Goal: Task Accomplishment & Management: Use online tool/utility

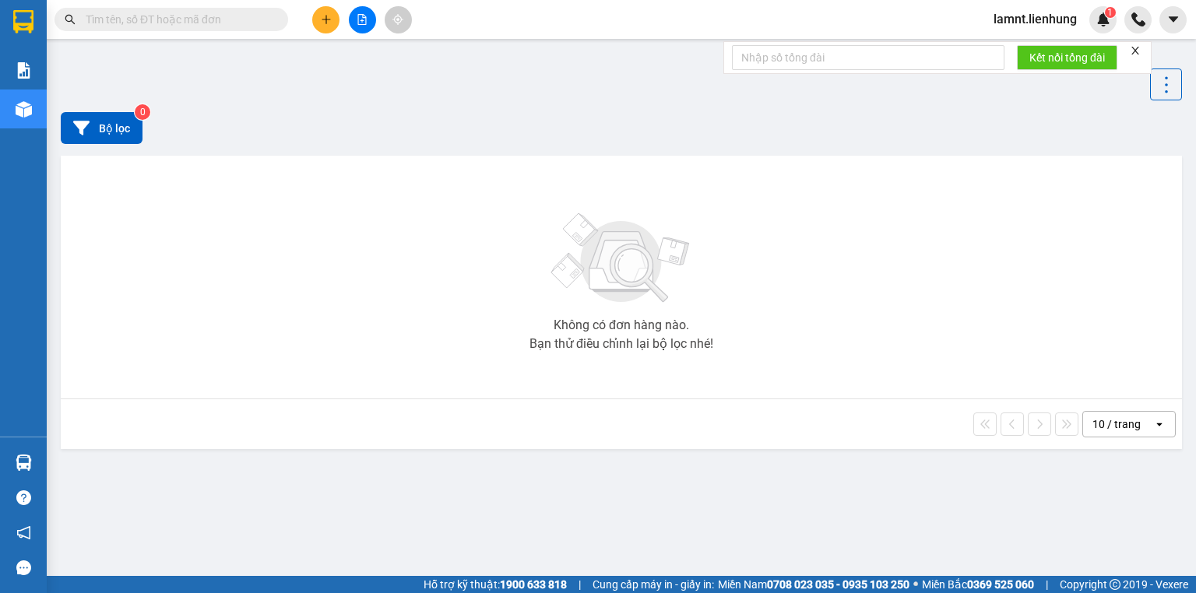
click at [1141, 47] on icon "close" at bounding box center [1135, 50] width 11 height 11
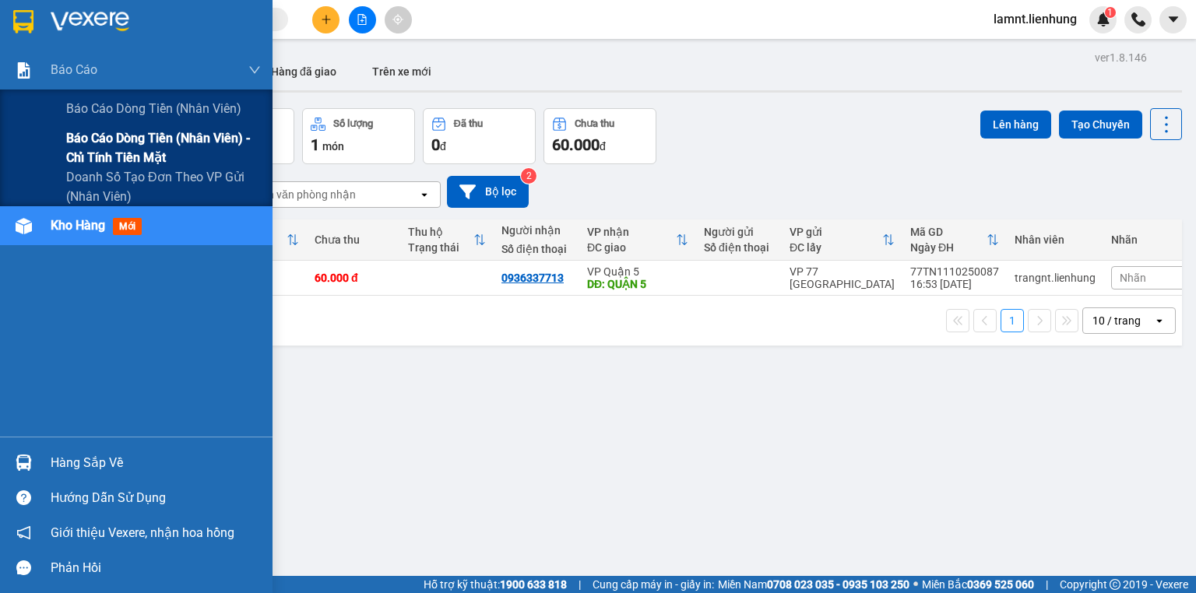
click at [62, 137] on div "Báo cáo dòng tiền (nhân viên) - chỉ tính tiền mặt" at bounding box center [136, 147] width 273 height 39
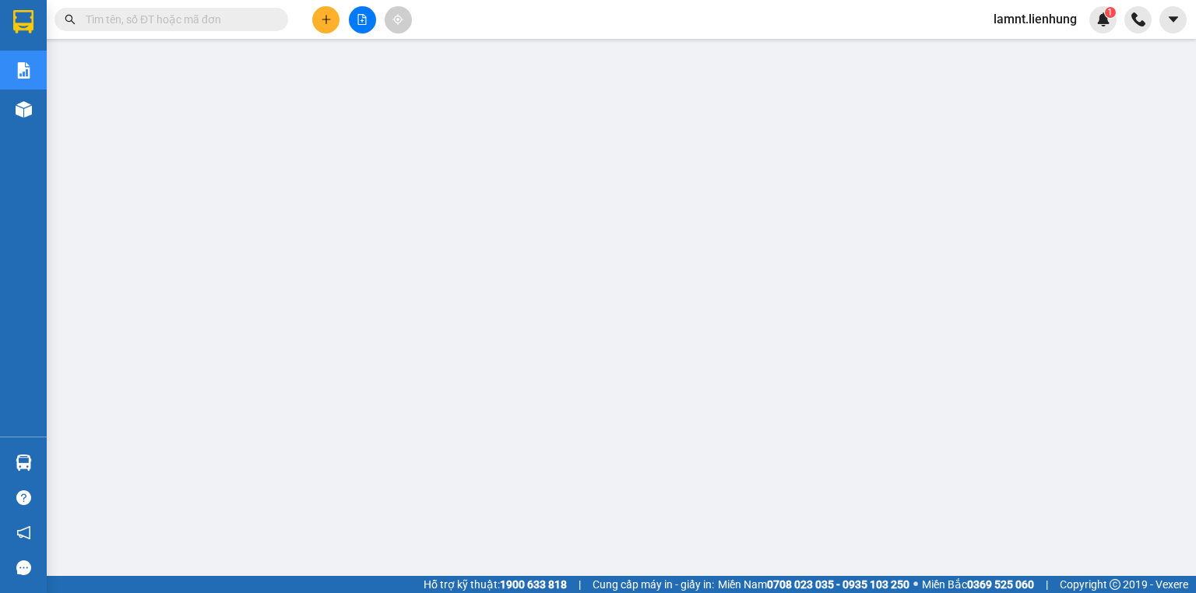
drag, startPoint x: 263, startPoint y: 218, endPoint x: 0, endPoint y: 187, distance: 265.0
click at [0, 187] on div "Báo cáo Báo cáo dòng tiền (nhân viên) Báo cáo dòng tiền (nhân viên) - chỉ tính …" at bounding box center [23, 244] width 47 height 386
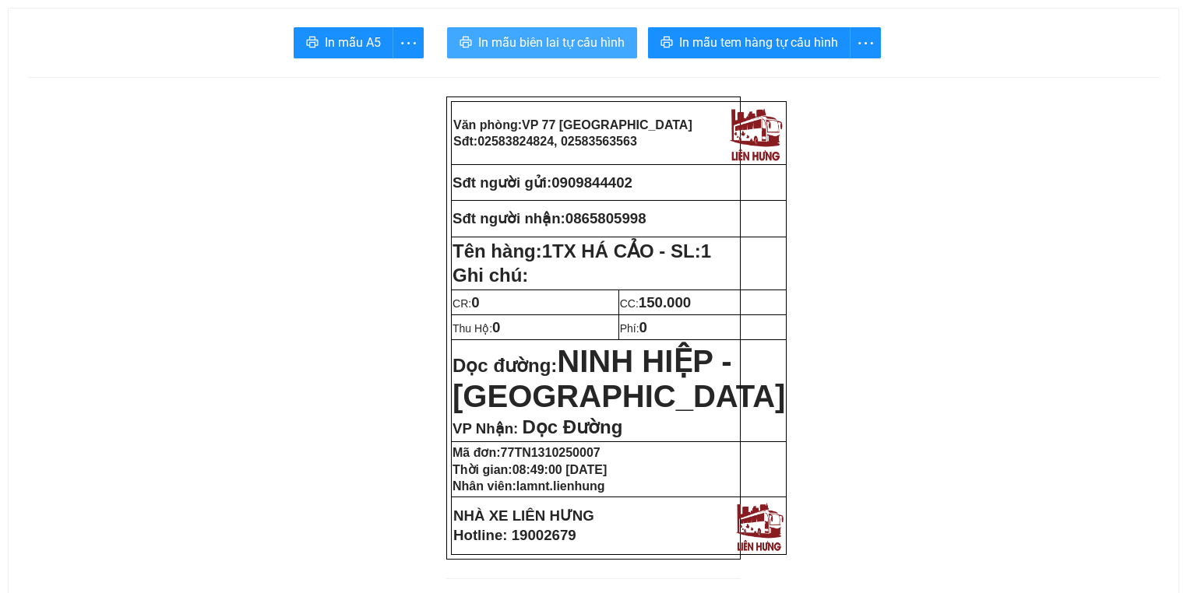
click at [545, 48] on span "In mẫu biên lai tự cấu hình" at bounding box center [551, 42] width 146 height 19
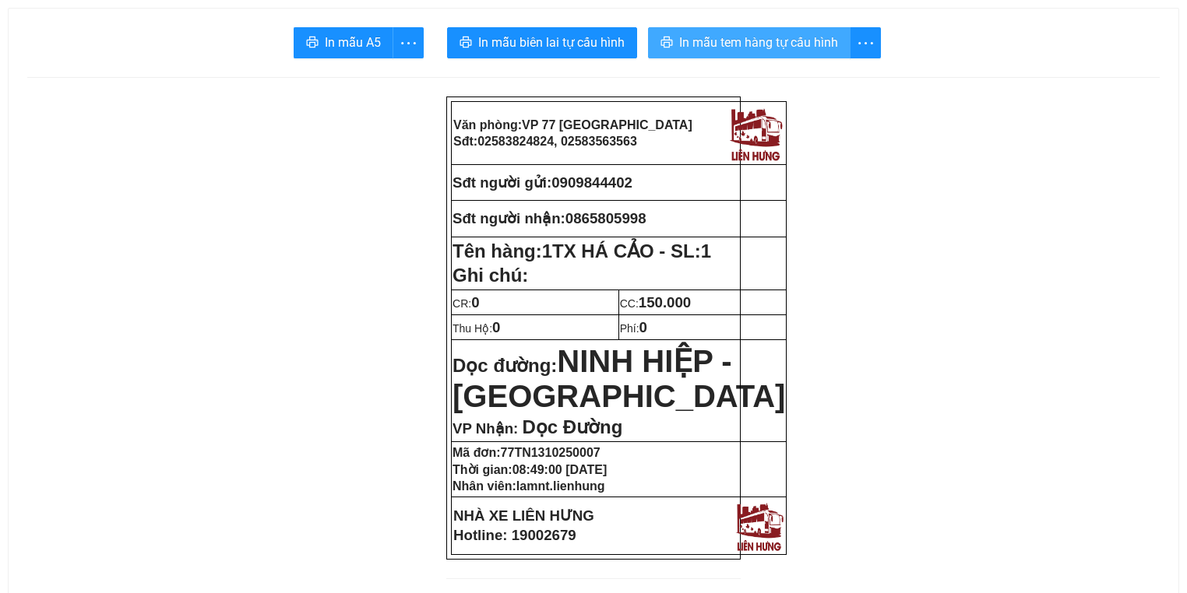
click at [729, 38] on span "In mẫu tem hàng tự cấu hình" at bounding box center [758, 42] width 159 height 19
